Goal: Information Seeking & Learning: Learn about a topic

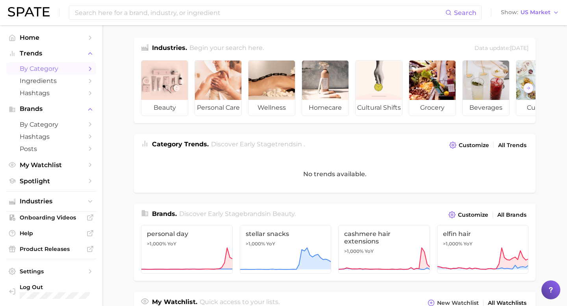
click at [39, 67] on span "by Category" at bounding box center [51, 68] width 63 height 7
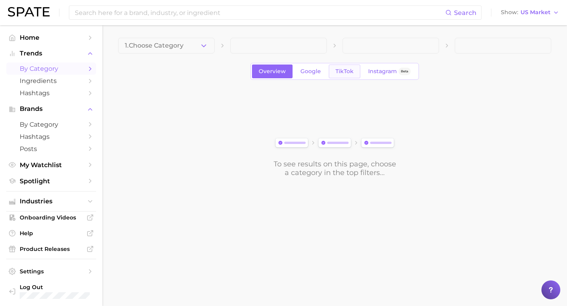
click at [347, 70] on span "TikTok" at bounding box center [345, 71] width 18 height 7
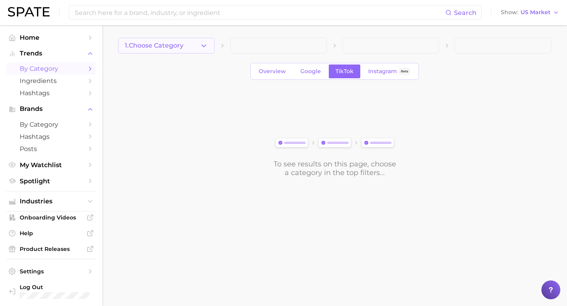
click at [178, 42] on span "1. Choose Category" at bounding box center [154, 45] width 59 height 7
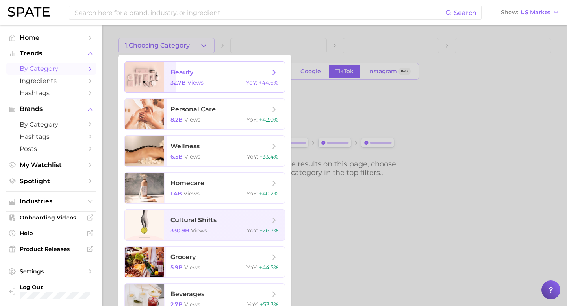
click at [180, 76] on span "beauty" at bounding box center [182, 72] width 23 height 7
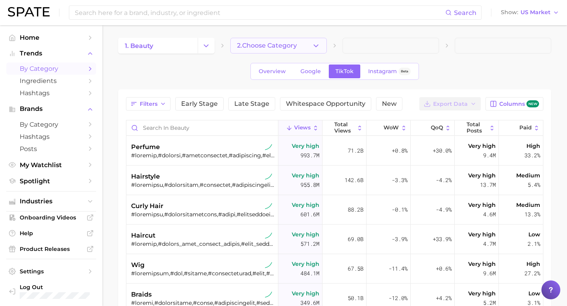
click at [262, 51] on button "2. Choose Category" at bounding box center [278, 46] width 96 height 16
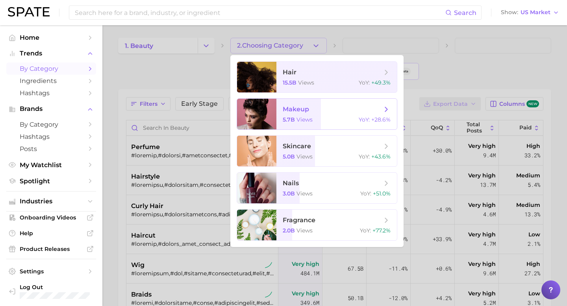
click at [288, 115] on span "makeup 5.7b views YoY : +28.6%" at bounding box center [336, 114] width 121 height 31
